Goal: Navigation & Orientation: Find specific page/section

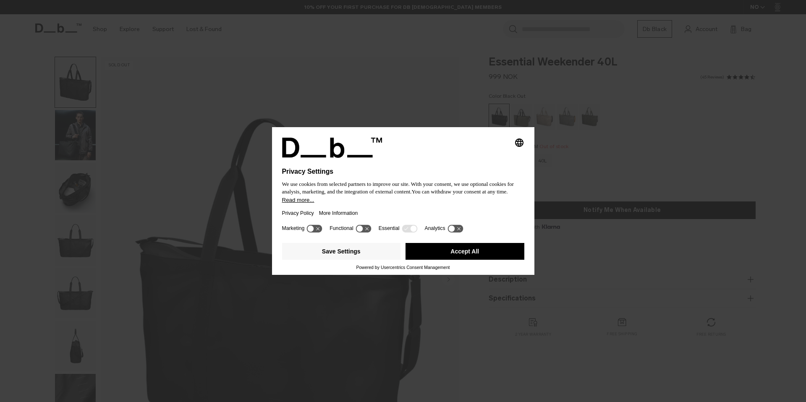
click at [511, 104] on div "Selecting an option will immediately change the language Privacy Settings We us…" at bounding box center [403, 201] width 806 height 402
click at [436, 251] on button "Accept All" at bounding box center [464, 251] width 119 height 17
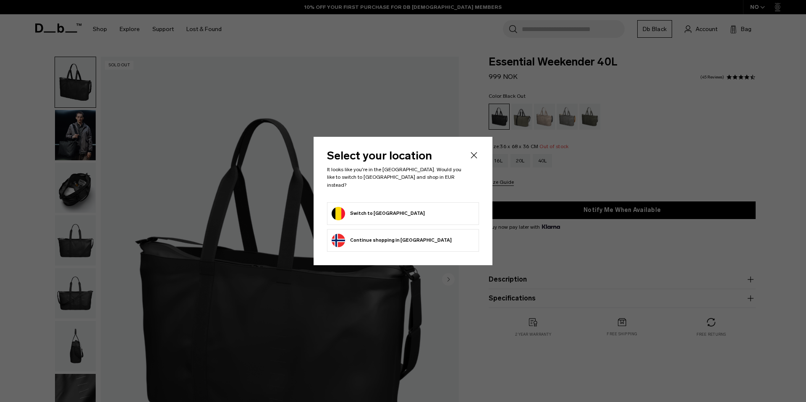
click at [477, 156] on icon "Close" at bounding box center [474, 155] width 10 height 10
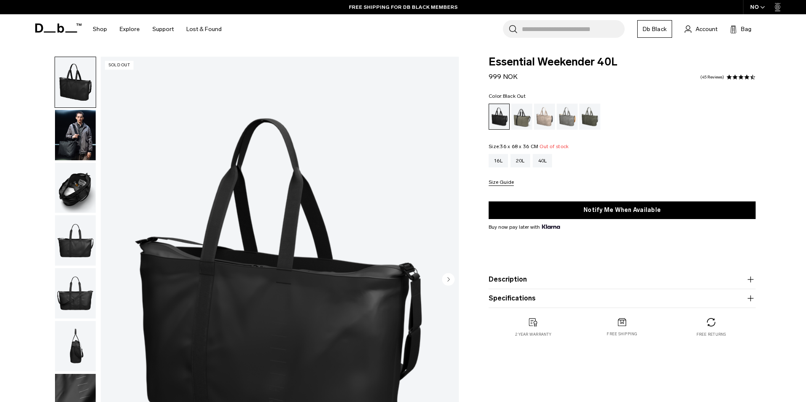
click at [77, 117] on img "button" at bounding box center [75, 135] width 41 height 50
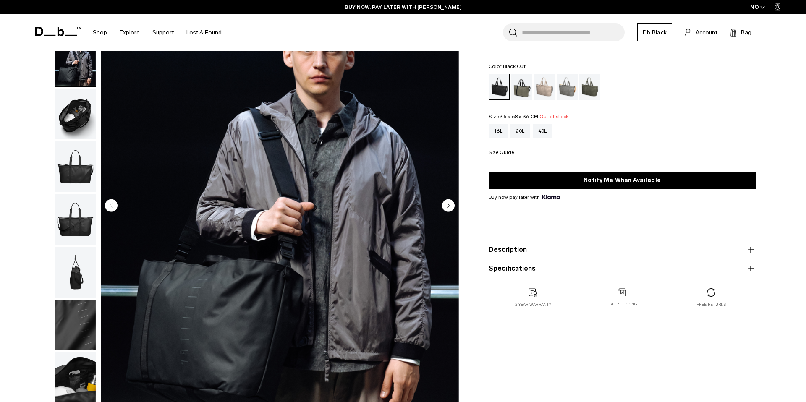
scroll to position [53, 0]
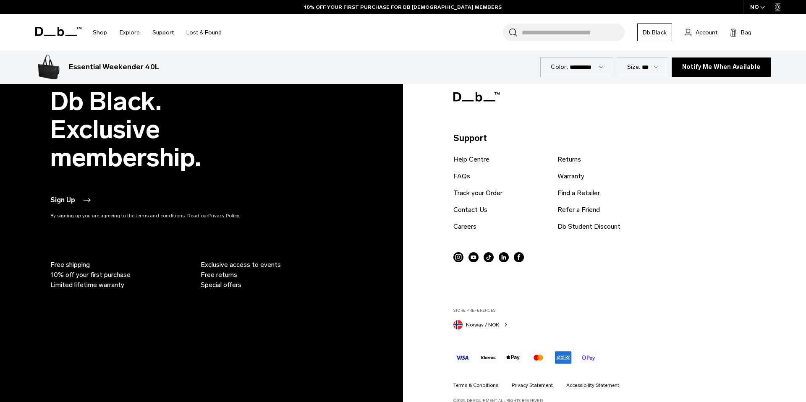
scroll to position [3476, 0]
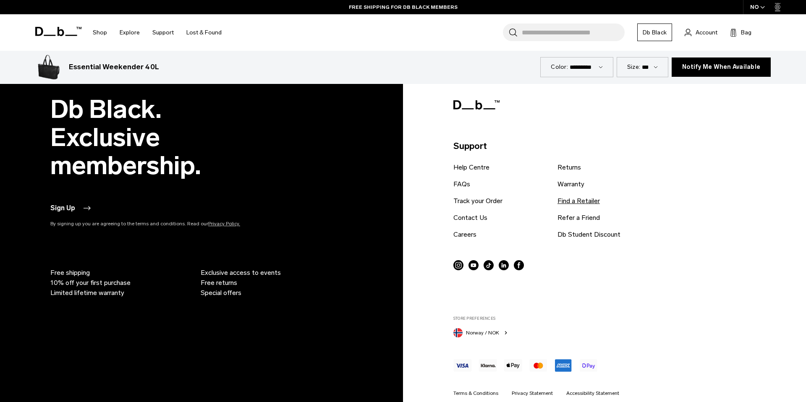
click at [580, 201] on link "Find a Retailer" at bounding box center [578, 201] width 42 height 10
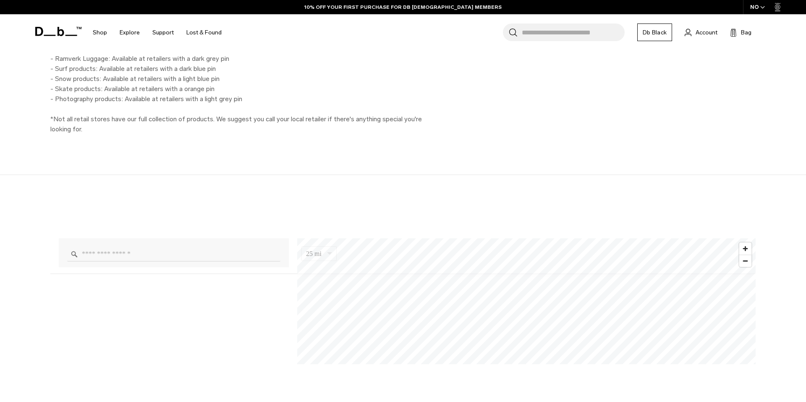
scroll to position [625, 0]
